Goal: Task Accomplishment & Management: Complete application form

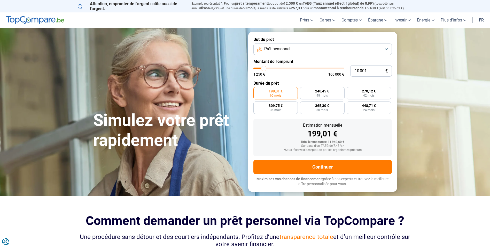
type input "8 500"
type input "8500"
type input "9 500"
type input "9500"
type input "10 250"
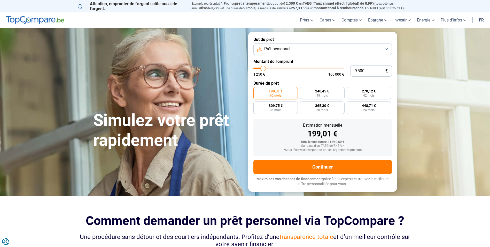
type input "10250"
type input "11 000"
type input "11000"
type input "11 750"
type input "11750"
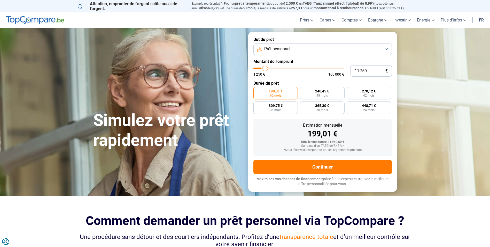
type input "13 000"
type input "13000"
type input "14 250"
type input "14250"
type input "16 250"
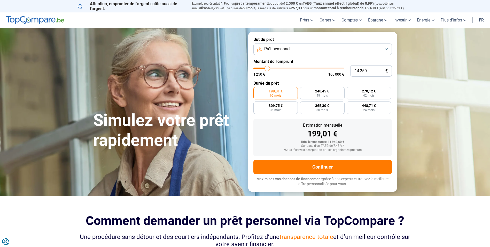
type input "16250"
type input "18 750"
type input "18750"
type input "22 000"
type input "22000"
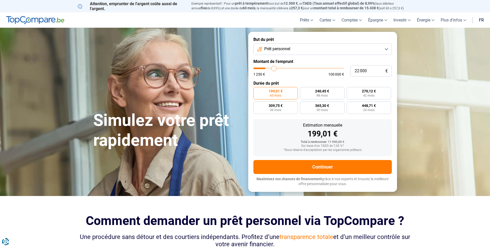
type input "25 250"
type input "25250"
type input "29 750"
type input "29750"
type input "34 250"
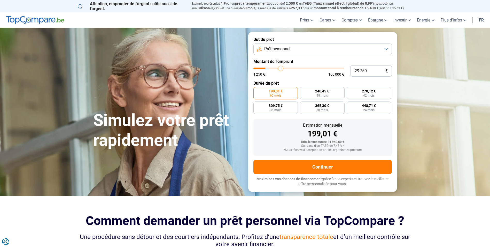
type input "34250"
type input "39 250"
type input "39250"
type input "43 750"
type input "43750"
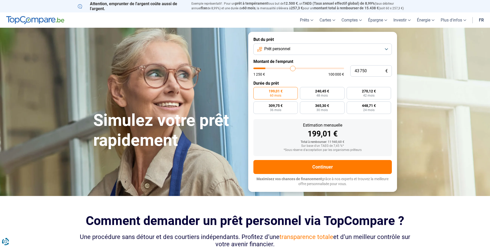
type input "48 500"
type input "48500"
type input "54 250"
type input "54250"
type input "58 000"
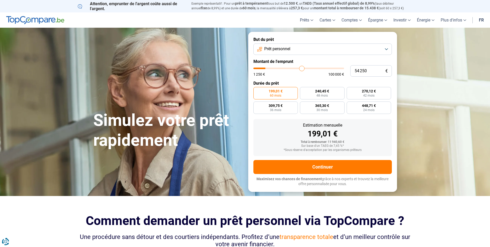
type input "58000"
type input "62 250"
type input "62250"
type input "66 750"
type input "66750"
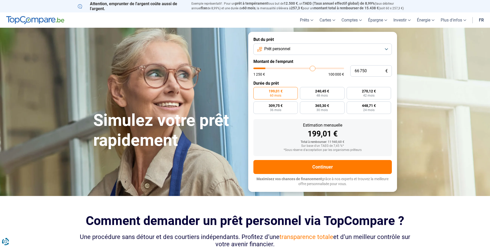
type input "70 250"
type input "70250"
type input "73 250"
type input "73250"
type input "75 750"
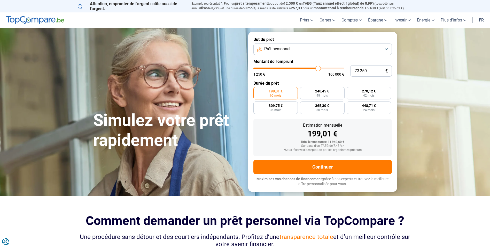
type input "75750"
type input "77 000"
type input "77000"
type input "78 000"
type input "78000"
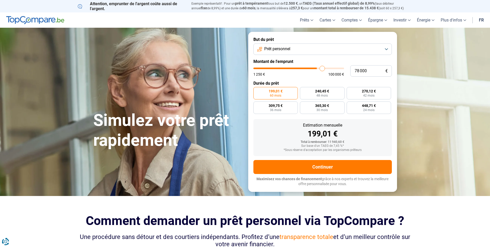
type input "78 250"
type input "78250"
type input "79 250"
type input "79250"
type input "80 250"
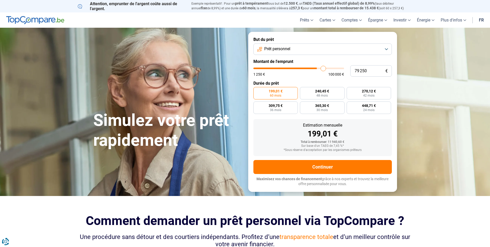
type input "80250"
type input "81 750"
type input "81750"
type input "83 000"
type input "83000"
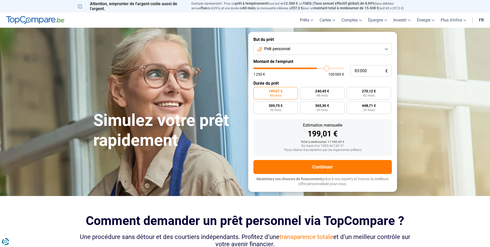
type input "84 500"
type input "84500"
type input "85 750"
type input "85750"
type input "86 750"
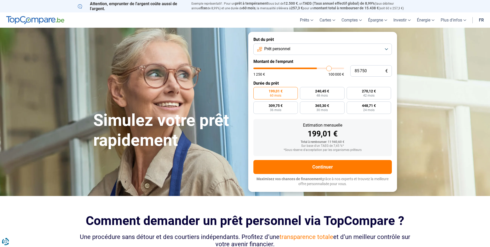
type input "86750"
type input "88 000"
type input "88000"
type input "89 500"
type input "89500"
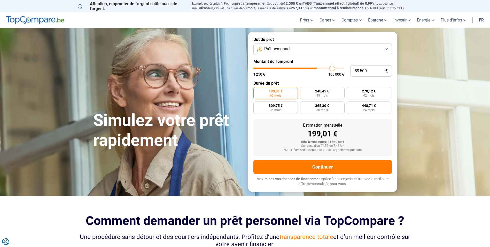
type input "90 500"
type input "90500"
type input "91 250"
type input "91250"
type input "91 750"
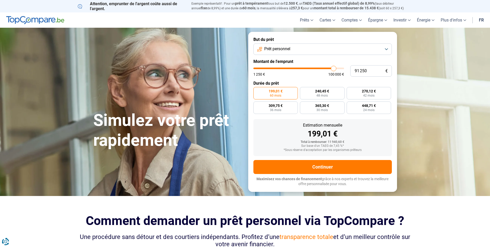
type input "91750"
type input "92 750"
type input "92750"
type input "93 500"
type input "93500"
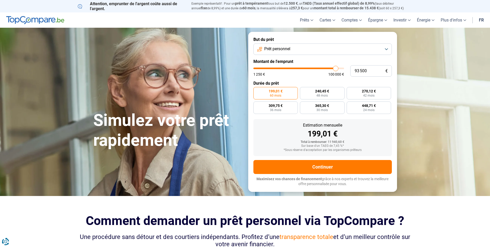
type input "94 750"
type input "94750"
type input "95 500"
type input "95500"
type input "96 000"
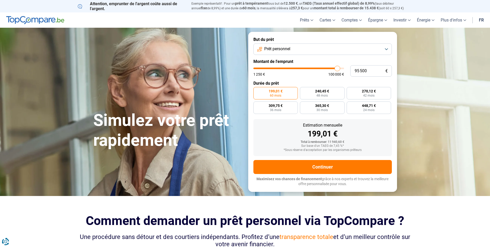
type input "96000"
type input "96 500"
type input "96500"
type input "97 500"
type input "97500"
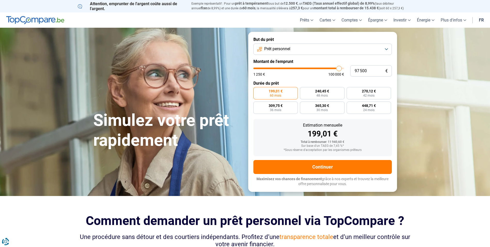
type input "98 000"
type input "98000"
type input "99 000"
type input "99000"
type input "100 000"
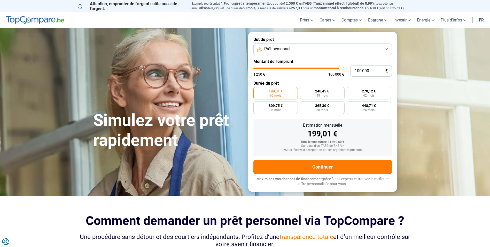
drag, startPoint x: 262, startPoint y: 68, endPoint x: 346, endPoint y: 74, distance: 84.2
type input "100000"
click at [344, 69] on input "range" at bounding box center [298, 68] width 91 height 2
radio input "false"
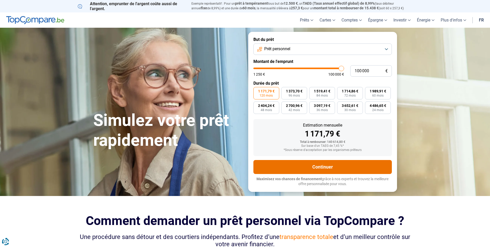
click at [327, 167] on button "Continuer" at bounding box center [322, 167] width 138 height 14
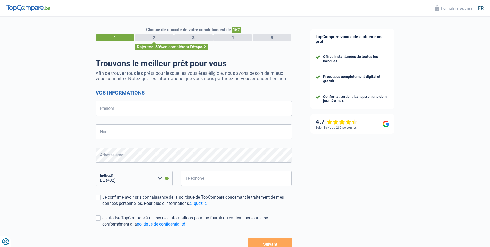
select select "32"
click at [116, 111] on input "Prénom" at bounding box center [194, 108] width 196 height 15
type input "MICHAEL"
type input "isotherme"
type input "487685599"
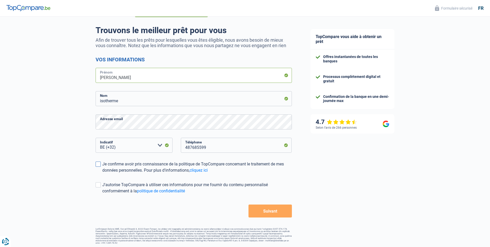
scroll to position [34, 0]
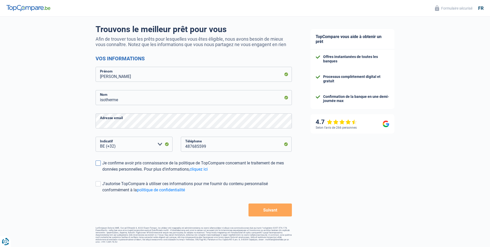
click at [96, 163] on span at bounding box center [98, 162] width 5 height 5
click at [102, 172] on input "Je confirme avoir pris connaissance de la politique de TopCompare concernant le…" at bounding box center [102, 172] width 0 height 0
click at [97, 181] on span at bounding box center [98, 183] width 5 height 5
click at [102, 193] on input "J'autorise TopCompare à utiliser ces informations pour me fournir du contenu pe…" at bounding box center [102, 193] width 0 height 0
click at [270, 210] on button "Suivant" at bounding box center [270, 209] width 43 height 13
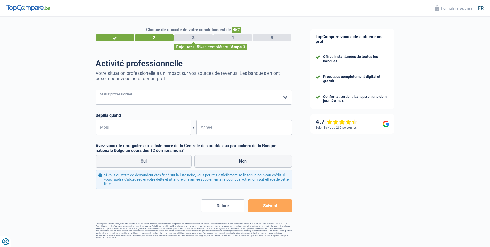
click at [155, 99] on select "Ouvrier Employé privé Employé public Invalide Indépendant Pensionné Chômeur Mut…" at bounding box center [194, 96] width 196 height 15
select select "independent"
click at [96, 90] on select "Ouvrier Employé privé Employé public Invalide Indépendant Pensionné Chômeur Mut…" at bounding box center [194, 96] width 196 height 15
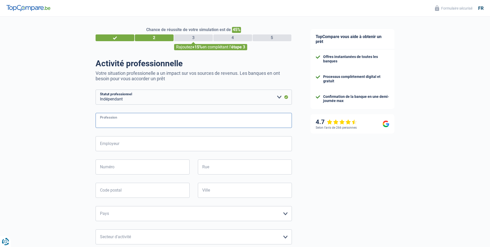
click at [126, 122] on input "Profession" at bounding box center [194, 120] width 196 height 15
type input "administrateur"
click at [130, 145] on input "Employeur" at bounding box center [194, 143] width 196 height 15
type input "ISOTHERME"
type input "AVENUE DES COMBATTANTS,200"
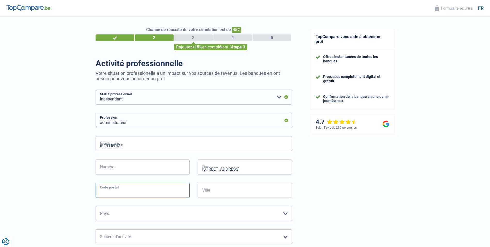
type input "1490"
type input "COURT-SAINT-ETIENNE"
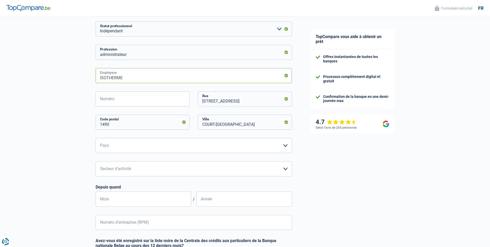
scroll to position [78, 0]
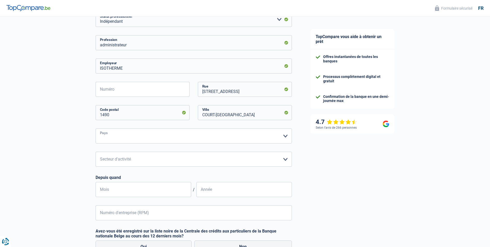
click at [126, 139] on select "Belgique Luxembourg Veuillez sélectionner une option" at bounding box center [194, 135] width 196 height 15
select select "BE"
click at [96, 129] on select "Belgique Luxembourg Veuillez sélectionner une option" at bounding box center [194, 135] width 196 height 15
click at [125, 163] on select "Agriculture/Pêche Industrie Horeca Courier/Fitness/Taxi Construction Banques/As…" at bounding box center [194, 158] width 196 height 15
select select "construction"
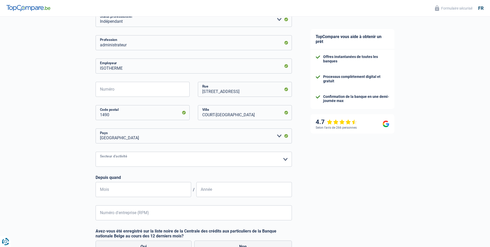
click at [96, 152] on select "Agriculture/Pêche Industrie Horeca Courier/Fitness/Taxi Construction Banques/As…" at bounding box center [194, 158] width 196 height 15
click at [117, 189] on input "Mois" at bounding box center [144, 189] width 96 height 15
type input "9"
click at [117, 189] on input "Mois" at bounding box center [144, 189] width 96 height 15
click at [109, 194] on input "Mois" at bounding box center [144, 189] width 96 height 15
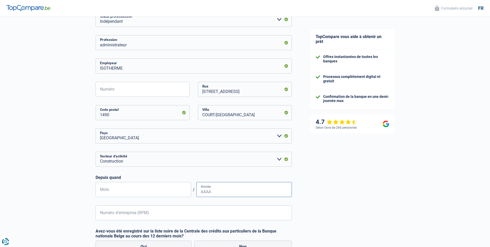
click at [241, 190] on input "Année" at bounding box center [244, 189] width 96 height 15
click at [117, 195] on input "Mois" at bounding box center [144, 189] width 96 height 15
type input "09"
type input "2019"
click at [130, 212] on input "Numéro d'entreprise (RPM)" at bounding box center [194, 212] width 196 height 15
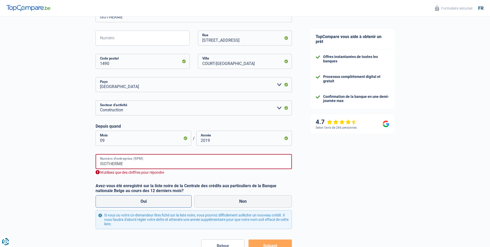
scroll to position [129, 0]
type input "I"
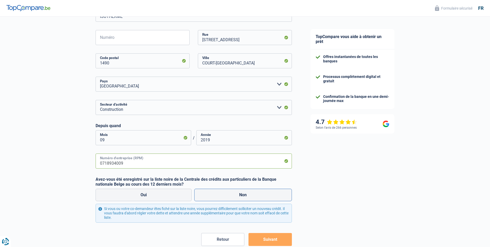
type input "0718934009"
click at [235, 199] on label "Non" at bounding box center [243, 194] width 98 height 12
click at [235, 199] on input "Non" at bounding box center [243, 194] width 98 height 12
radio input "true"
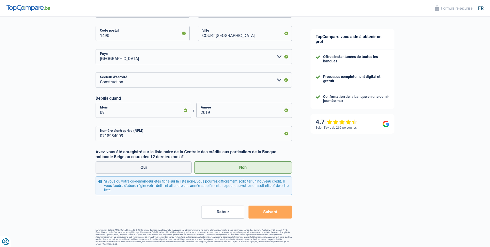
scroll to position [159, 0]
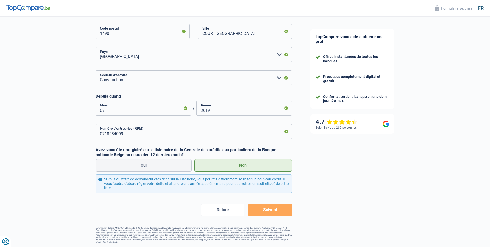
click at [266, 207] on button "Suivant" at bounding box center [270, 209] width 43 height 13
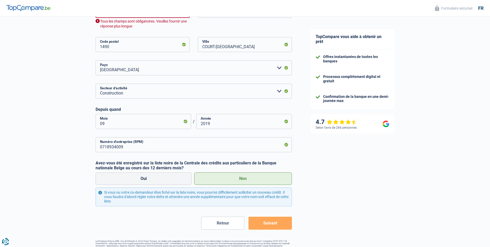
scroll to position [170, 0]
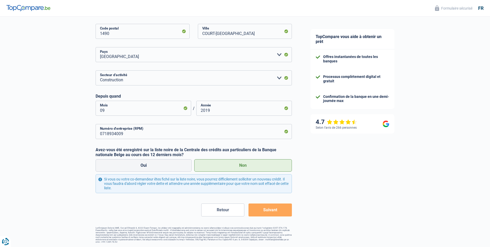
click at [234, 164] on label "Non" at bounding box center [243, 165] width 98 height 12
click at [234, 164] on input "Non" at bounding box center [243, 165] width 98 height 12
click at [267, 210] on button "Suivant" at bounding box center [270, 209] width 43 height 13
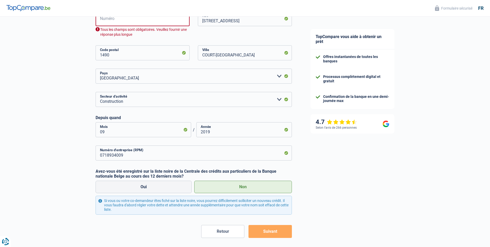
scroll to position [142, 0]
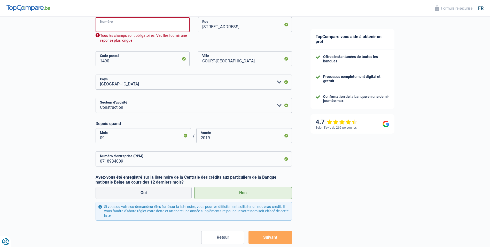
click at [122, 26] on input "Numéro" at bounding box center [143, 24] width 94 height 15
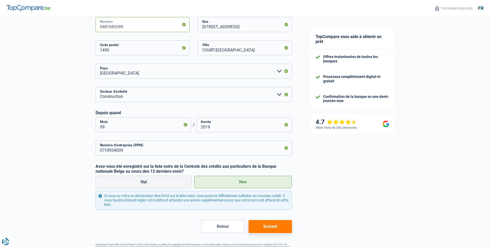
type input "0487685599"
click at [269, 227] on button "Suivant" at bounding box center [270, 226] width 43 height 13
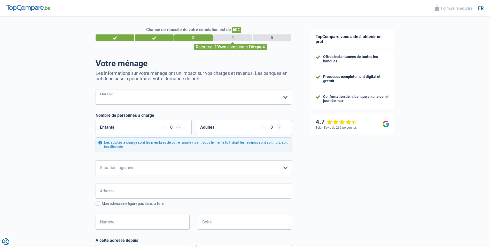
click at [121, 97] on select "Célibataire Marié(e) Cohabitant(e) légal(e) Divorcé(e) Veuf(ve) Séparé (de fait…" at bounding box center [194, 96] width 196 height 15
select select "cohabitation"
click at [96, 90] on select "Célibataire Marié(e) Cohabitant(e) légal(e) Divorcé(e) Veuf(ve) Séparé (de fait…" at bounding box center [194, 96] width 196 height 15
click at [180, 127] on input "button" at bounding box center [179, 127] width 6 height 6
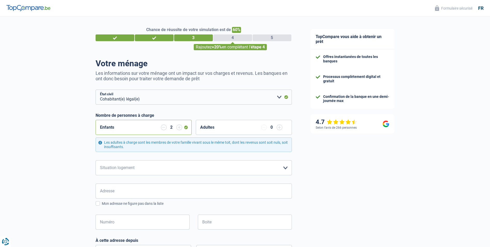
click at [163, 128] on input "button" at bounding box center [164, 127] width 6 height 6
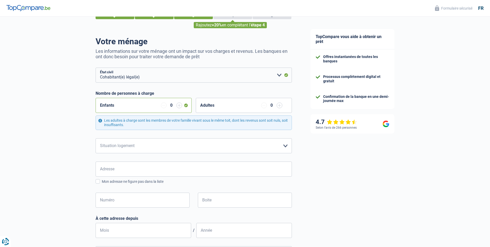
scroll to position [52, 0]
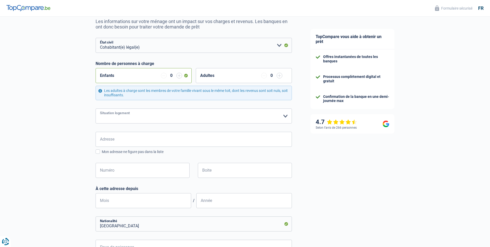
click at [132, 116] on select "Locataire Propriétaire avec prêt hypothécaire Propriétaire sans prêt hypothécai…" at bounding box center [194, 115] width 196 height 15
select select "ownerWithMortgage"
click at [96, 109] on select "Locataire Propriétaire avec prêt hypothécaire Propriétaire sans prêt hypothécai…" at bounding box center [194, 115] width 196 height 15
click at [124, 142] on input "Adresse" at bounding box center [194, 139] width 196 height 15
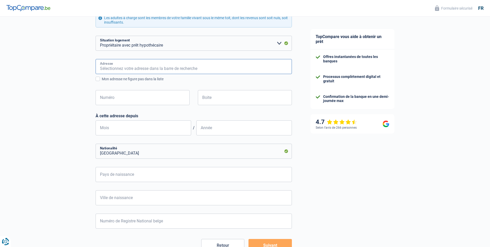
scroll to position [78, 0]
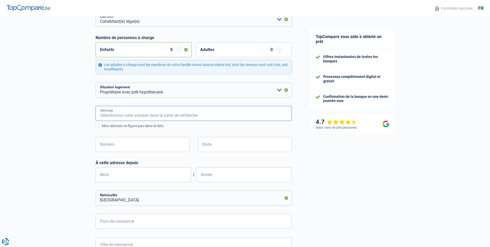
click at [124, 114] on input "Adresse" at bounding box center [194, 113] width 196 height 15
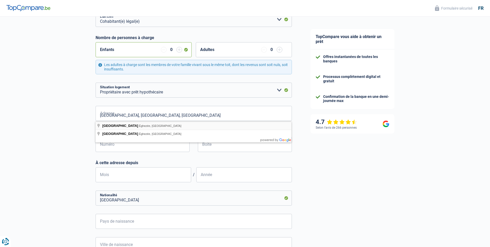
type input "Rue de Francquenée, 5310, Éghezée, BE"
click at [167, 147] on input "Numéro" at bounding box center [143, 144] width 94 height 15
type input "66"
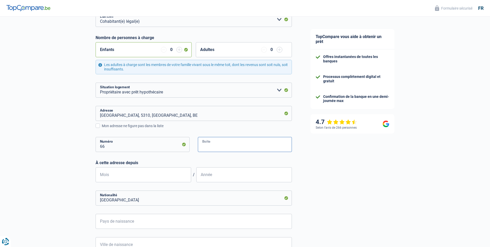
click at [216, 147] on input "Boite" at bounding box center [245, 144] width 94 height 15
type input "66"
click at [122, 176] on input "Mois" at bounding box center [144, 174] width 96 height 15
type input "04"
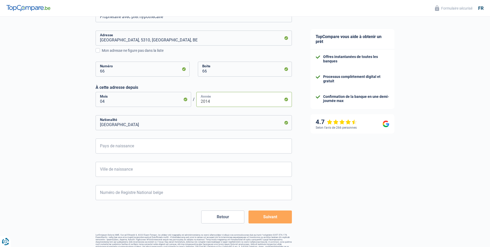
scroll to position [155, 0]
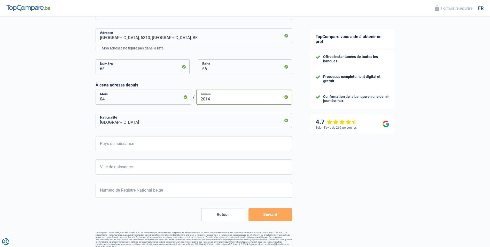
type input "2014"
click at [132, 141] on input "Pays de naissance" at bounding box center [194, 143] width 196 height 15
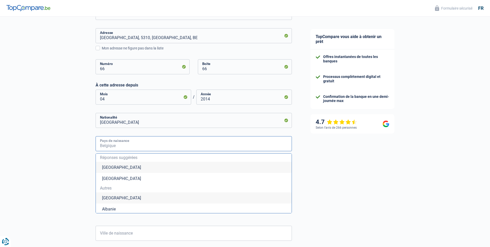
type input "Belgique"
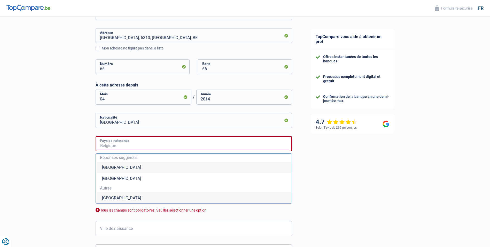
type input "Belgique"
click at [118, 165] on li "Belgique" at bounding box center [194, 166] width 196 height 11
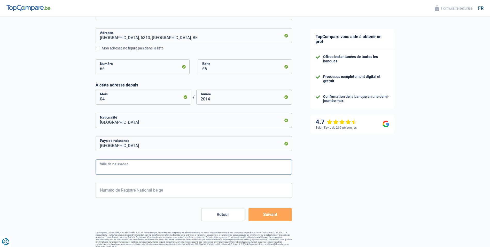
click at [127, 169] on input "Ville de naissance" at bounding box center [194, 166] width 196 height 15
type input "Etterbeek"
click at [128, 190] on input "Numéro de Registre National belge" at bounding box center [194, 189] width 196 height 15
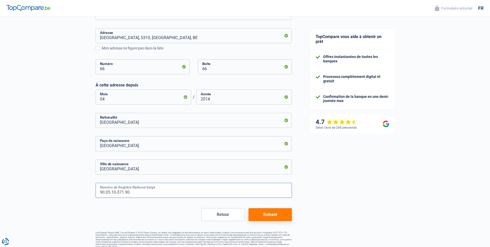
type input "90.05.10-371.90"
click at [265, 216] on button "Suivant" at bounding box center [270, 214] width 43 height 13
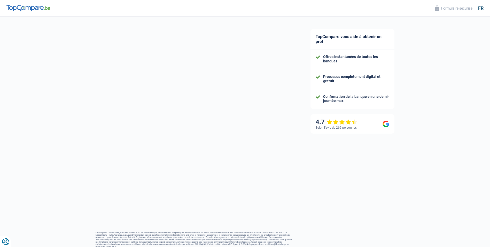
select select "netSalary"
select select "mortgage"
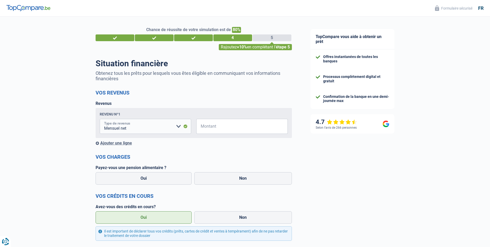
click at [144, 127] on select "Allocation d'handicap Allocations chômage Allocations familiales Chèques repas …" at bounding box center [145, 126] width 91 height 15
click at [100, 119] on select "Allocation d'handicap Allocations chômage Allocations familiales Chèques repas …" at bounding box center [145, 126] width 91 height 15
click at [229, 128] on input "Montant" at bounding box center [245, 126] width 85 height 15
type input "2.500"
click at [232, 183] on label "Non" at bounding box center [243, 178] width 98 height 12
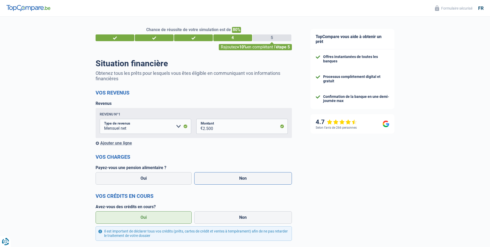
click at [232, 183] on input "Non" at bounding box center [243, 178] width 98 height 12
radio input "true"
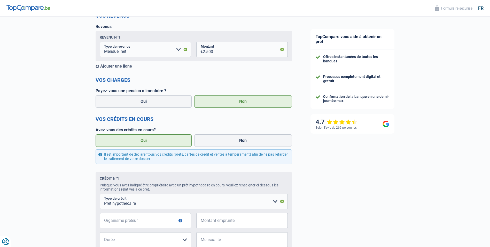
scroll to position [78, 0]
click at [156, 140] on label "Oui" at bounding box center [144, 139] width 96 height 12
click at [156, 140] on input "Oui" at bounding box center [144, 139] width 96 height 12
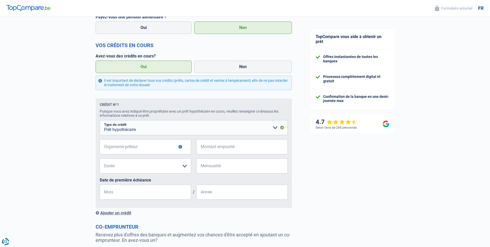
scroll to position [155, 0]
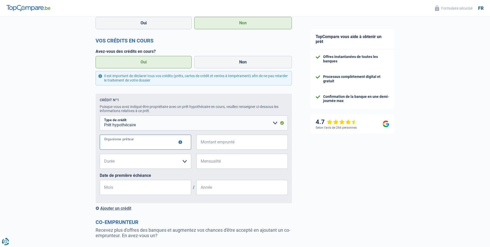
click at [146, 144] on input "Organisme prêteur" at bounding box center [145, 141] width 91 height 15
type input "cbc"
click at [222, 142] on input "Montant emprunté" at bounding box center [245, 141] width 85 height 15
type input "230.000"
click at [157, 162] on select "120 mois 180 mois 240 mois 300 mois 360 mois 420 mois Veuillez sélectionner une…" at bounding box center [145, 160] width 91 height 15
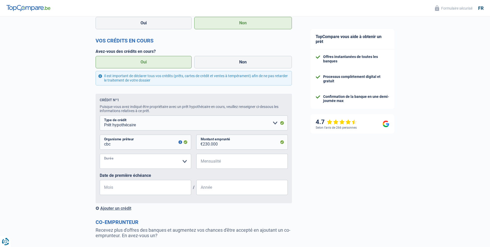
select select "300"
click at [100, 155] on select "120 mois 180 mois 240 mois 300 mois 360 mois 420 mois Veuillez sélectionner une…" at bounding box center [145, 160] width 91 height 15
click at [230, 160] on input "Mensualité" at bounding box center [245, 160] width 85 height 15
type input "1.000"
click at [126, 192] on input "Mois" at bounding box center [145, 187] width 91 height 15
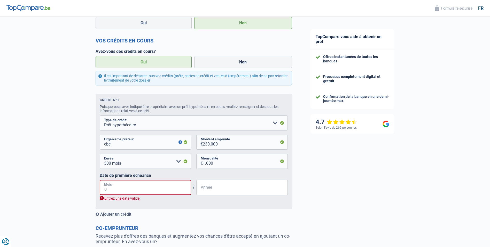
type input "04"
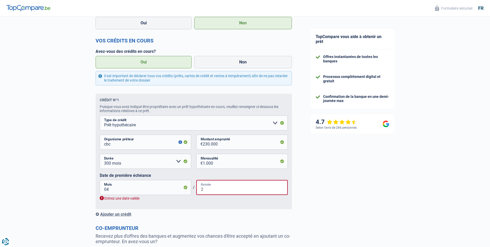
type input "2"
click at [108, 192] on input "04" at bounding box center [145, 187] width 91 height 15
type input "0"
type input "04"
click at [223, 188] on input "2" at bounding box center [241, 187] width 91 height 15
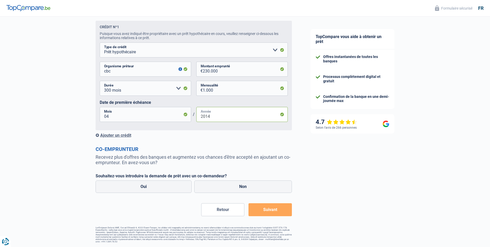
scroll to position [229, 0]
type input "2014"
click at [167, 185] on label "Oui" at bounding box center [144, 186] width 96 height 12
click at [167, 185] on input "Oui" at bounding box center [144, 186] width 96 height 12
radio input "true"
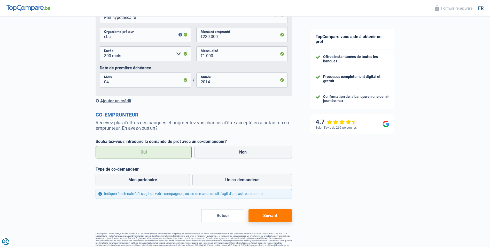
scroll to position [270, 0]
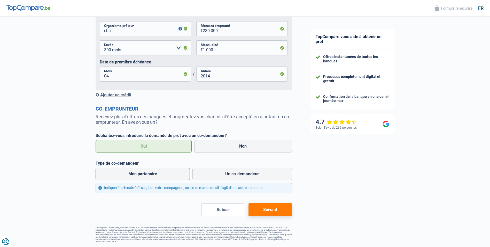
click at [157, 174] on label "Mon partenaire" at bounding box center [143, 173] width 95 height 12
click at [157, 174] on input "Mon partenaire" at bounding box center [143, 173] width 95 height 12
radio input "true"
click at [265, 210] on button "Suivant" at bounding box center [270, 209] width 43 height 13
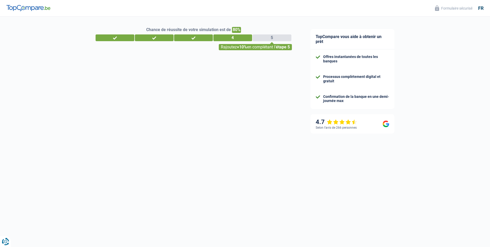
select select "netSalary"
select select "mortgage"
select select "300"
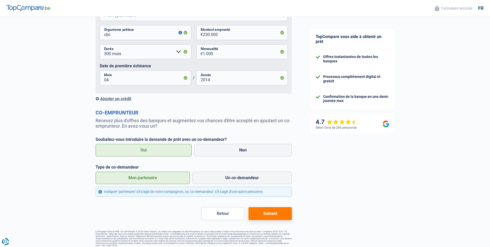
scroll to position [270, 0]
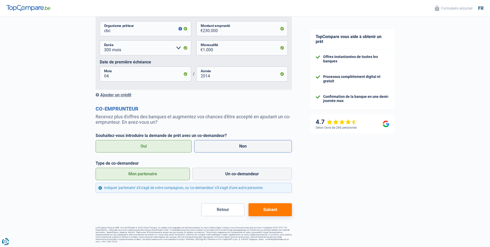
click at [242, 149] on label "Non" at bounding box center [243, 146] width 98 height 12
click at [242, 149] on input "Non" at bounding box center [243, 146] width 98 height 12
radio input "true"
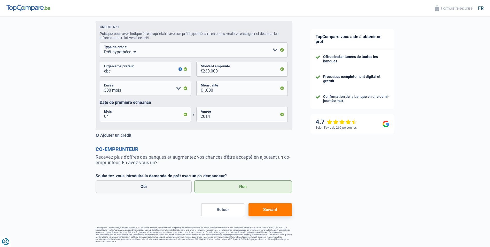
scroll to position [229, 0]
click at [268, 211] on button "Suivant" at bounding box center [270, 209] width 43 height 13
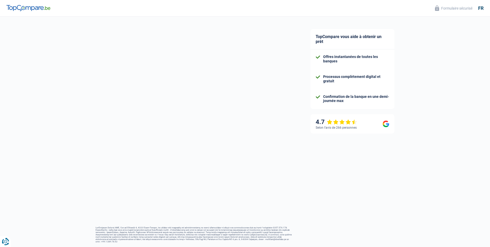
select select "120"
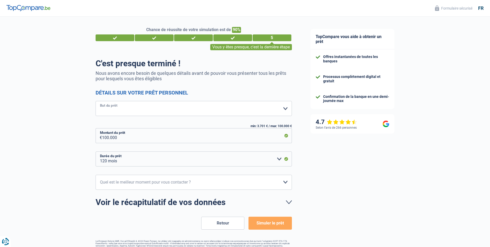
click at [133, 107] on select "Confort maison: meubles, textile, peinture, électroménager, outillage non-profe…" at bounding box center [194, 108] width 196 height 15
select select "other"
click at [96, 101] on select "Confort maison: meubles, textile, peinture, électroménager, outillage non-profe…" at bounding box center [194, 108] width 196 height 15
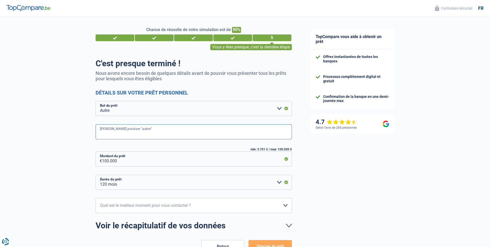
click at [130, 133] on input "Veuillez préciser "autre"" at bounding box center [194, 131] width 196 height 15
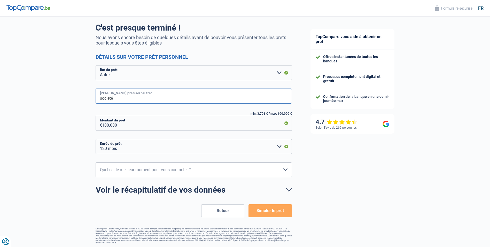
scroll to position [36, 0]
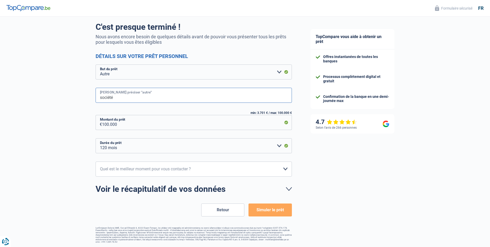
type input "société"
click at [276, 211] on button "Simuler le prêt" at bounding box center [270, 209] width 43 height 13
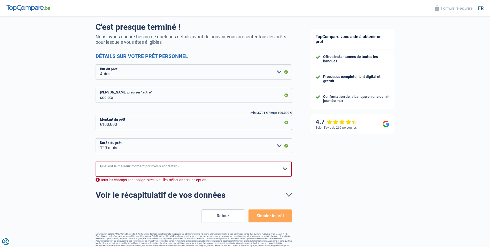
click at [114, 168] on select "10h-12h 12h-14h 14h-16h 16h-18h Veuillez sélectionner une option" at bounding box center [194, 168] width 196 height 15
select select "14-16"
click at [96, 161] on select "10h-12h 12h-14h 14h-16h 16h-18h Veuillez sélectionner une option" at bounding box center [194, 168] width 196 height 15
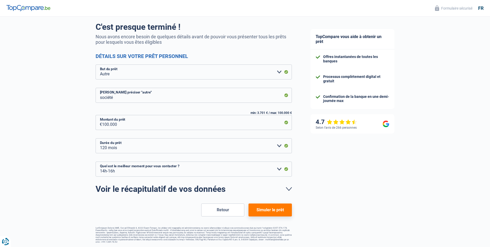
click at [278, 214] on button "Simuler le prêt" at bounding box center [270, 209] width 43 height 13
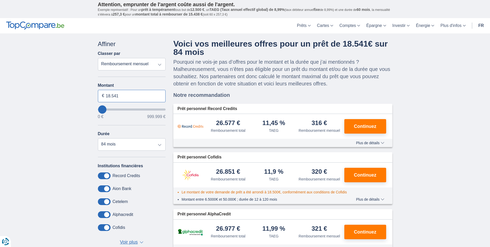
click at [125, 96] on input "18.541" at bounding box center [132, 96] width 68 height 12
drag, startPoint x: 125, startPoint y: 96, endPoint x: 116, endPoint y: 94, distance: 9.8
click at [116, 94] on input "18.541" at bounding box center [132, 96] width 68 height 12
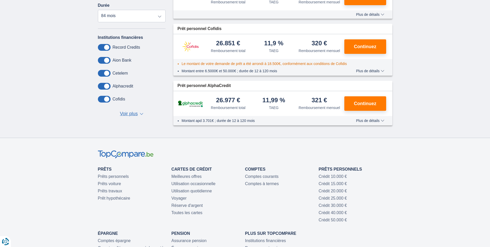
scroll to position [129, 0]
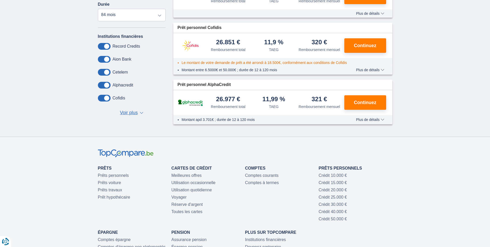
type input "100.000"
type input "100000"
select select "120"
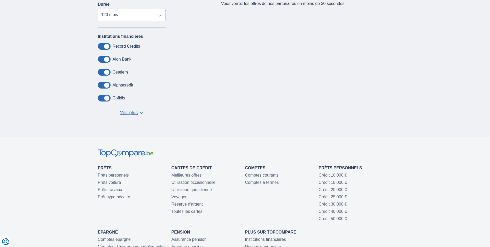
click at [134, 113] on span "Voir plus" at bounding box center [129, 112] width 18 height 7
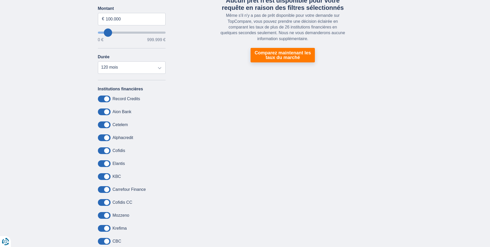
scroll to position [0, 0]
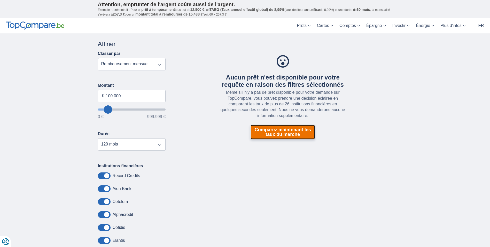
click at [283, 137] on link "Comparez maintenant les taux du marché" at bounding box center [283, 132] width 64 height 14
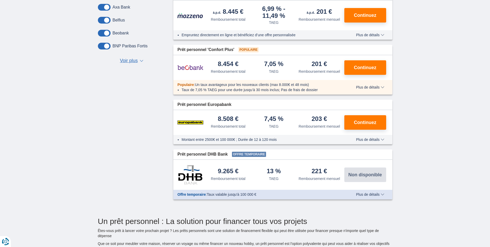
scroll to position [310, 0]
